Goal: Check status: Check status

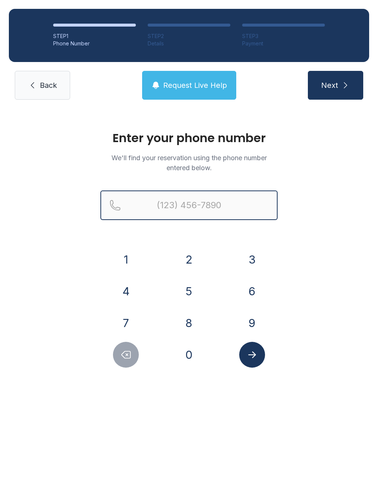
click at [238, 193] on input "Reservation phone number" at bounding box center [188, 205] width 177 height 30
click at [130, 322] on button "7" at bounding box center [126, 323] width 26 height 26
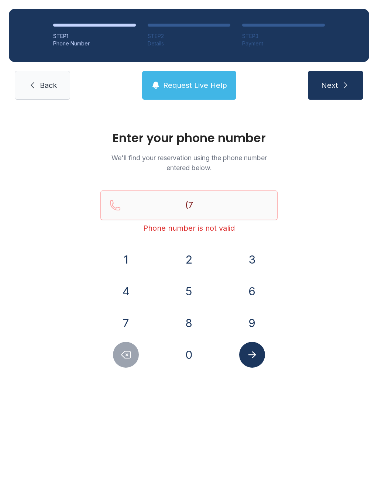
click at [195, 256] on button "2" at bounding box center [189, 259] width 26 height 26
click at [195, 360] on button "0" at bounding box center [189, 355] width 26 height 26
click at [189, 321] on button "8" at bounding box center [189, 323] width 26 height 26
click at [133, 282] on button "4" at bounding box center [126, 291] width 26 height 26
click at [261, 251] on button "3" at bounding box center [252, 259] width 26 height 26
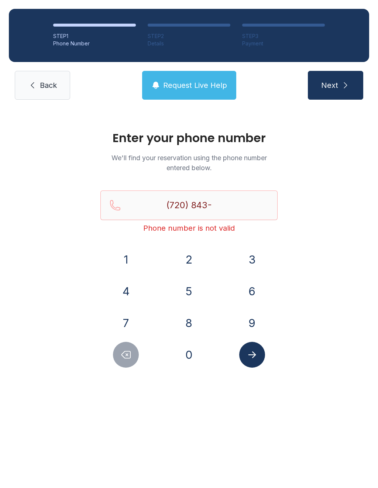
click at [128, 315] on button "7" at bounding box center [126, 323] width 26 height 26
click at [257, 291] on button "6" at bounding box center [252, 291] width 26 height 26
click at [124, 290] on button "4" at bounding box center [126, 291] width 26 height 26
click at [189, 351] on button "0" at bounding box center [189, 355] width 26 height 26
type input "[PHONE_NUMBER]"
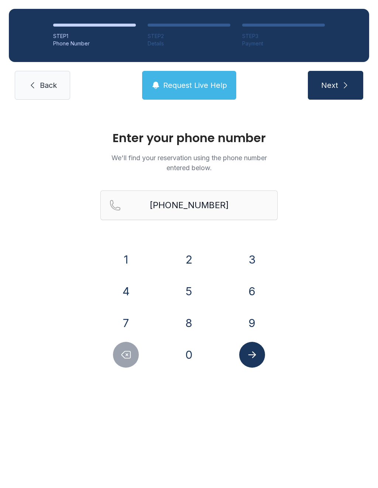
click at [258, 358] on button "Submit lookup form" at bounding box center [252, 355] width 26 height 26
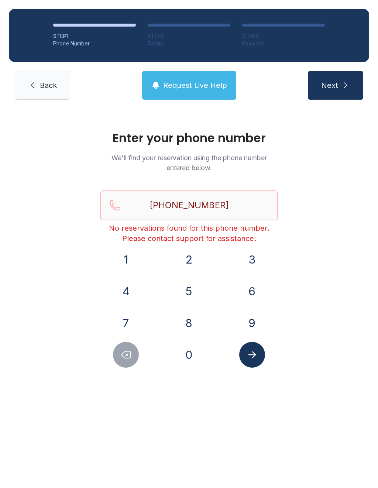
click at [349, 93] on button "Next" at bounding box center [335, 85] width 55 height 29
click at [43, 86] on span "Back" at bounding box center [48, 85] width 17 height 10
